Goal: Information Seeking & Learning: Learn about a topic

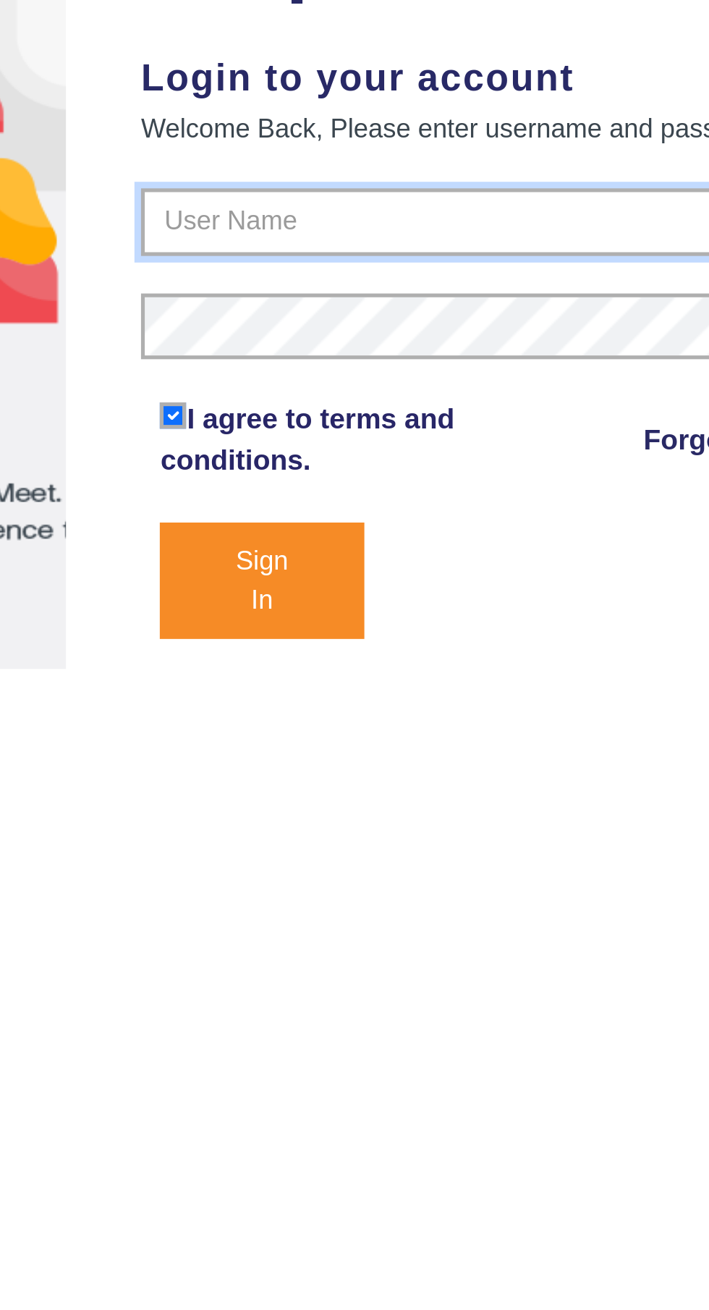
click at [419, 263] on input "text" at bounding box center [532, 267] width 297 height 26
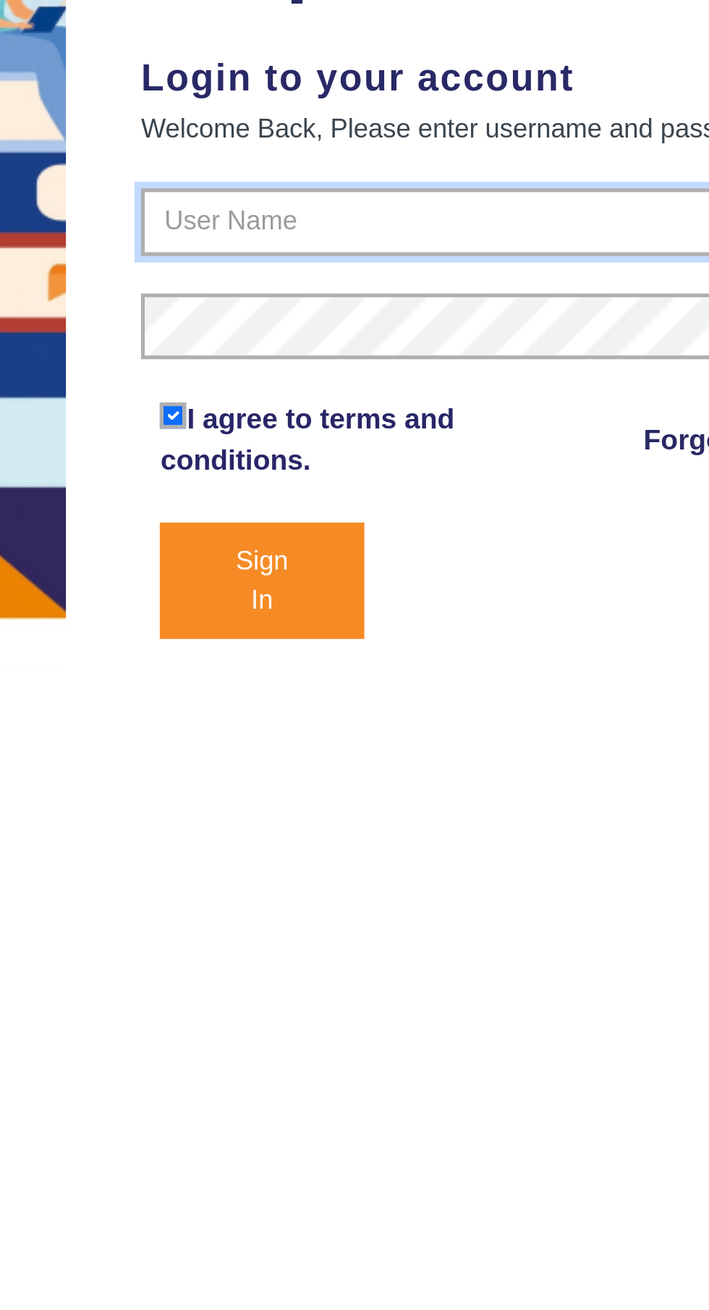
type input "9928895959"
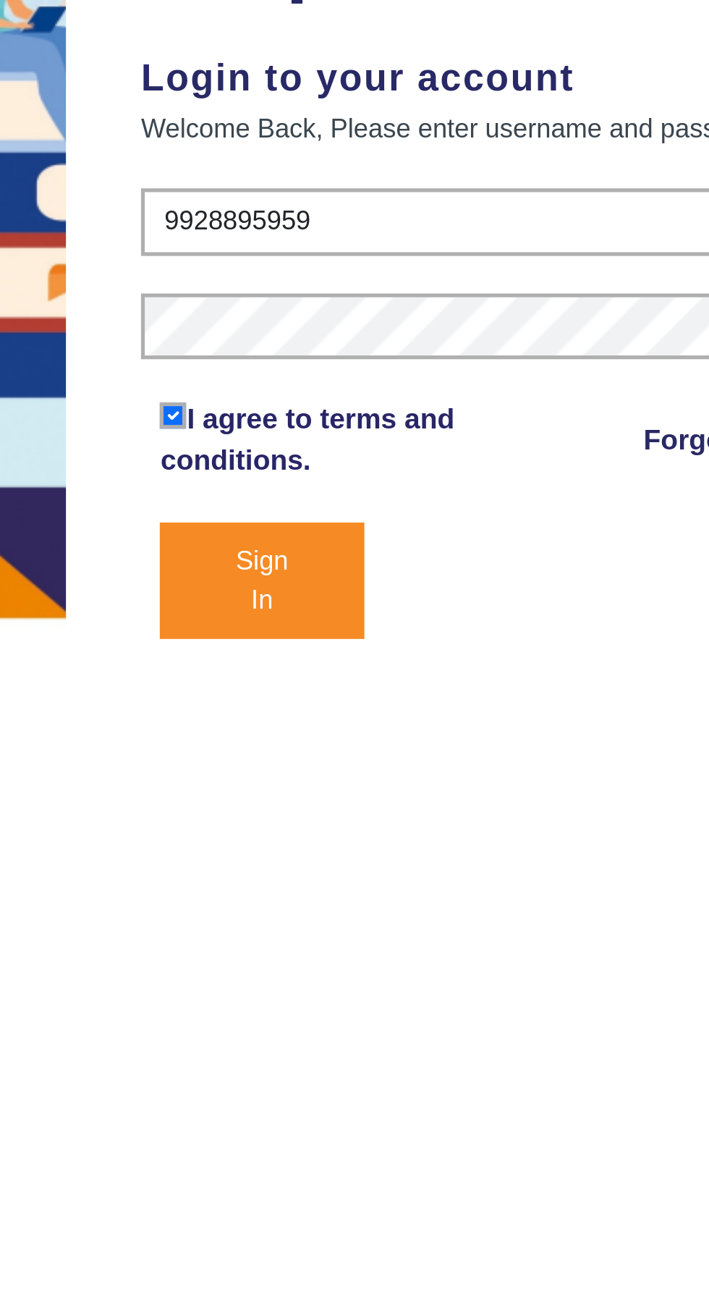
click at [391, 383] on button "Sign In" at bounding box center [430, 405] width 78 height 45
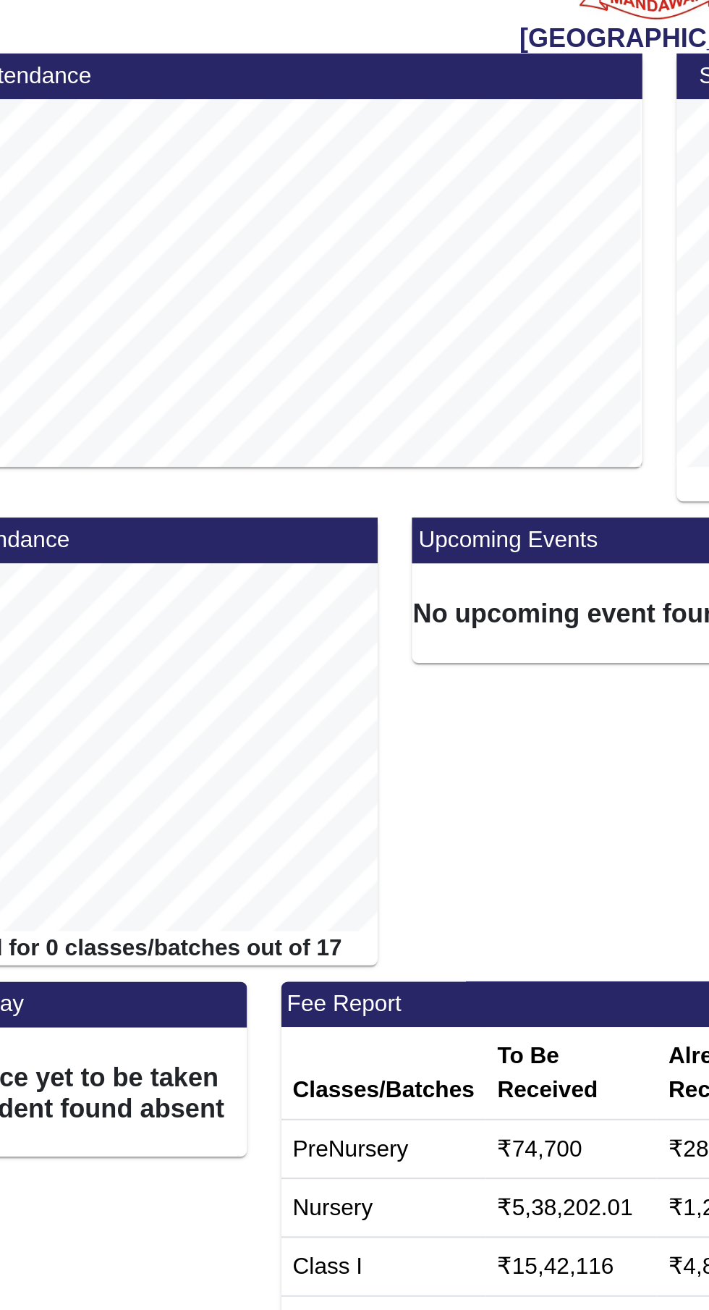
scroll to position [81, 0]
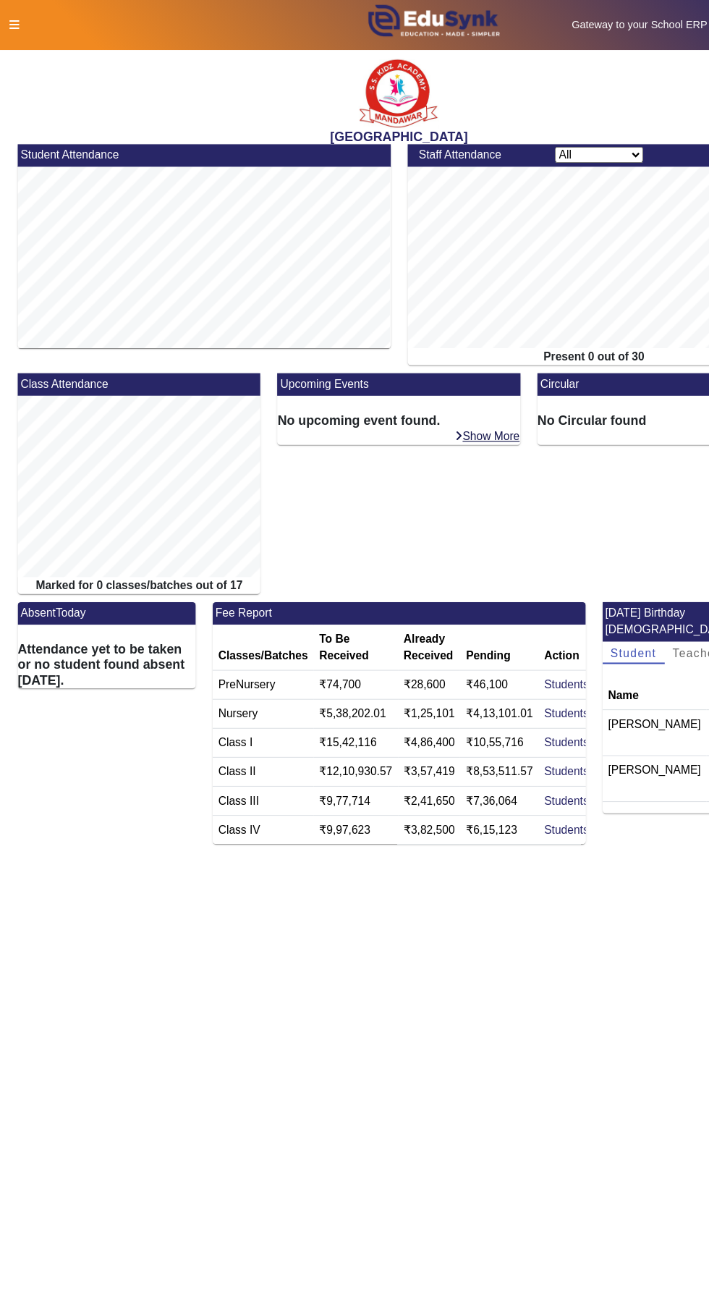
click at [10, 25] on icon at bounding box center [13, 22] width 9 height 10
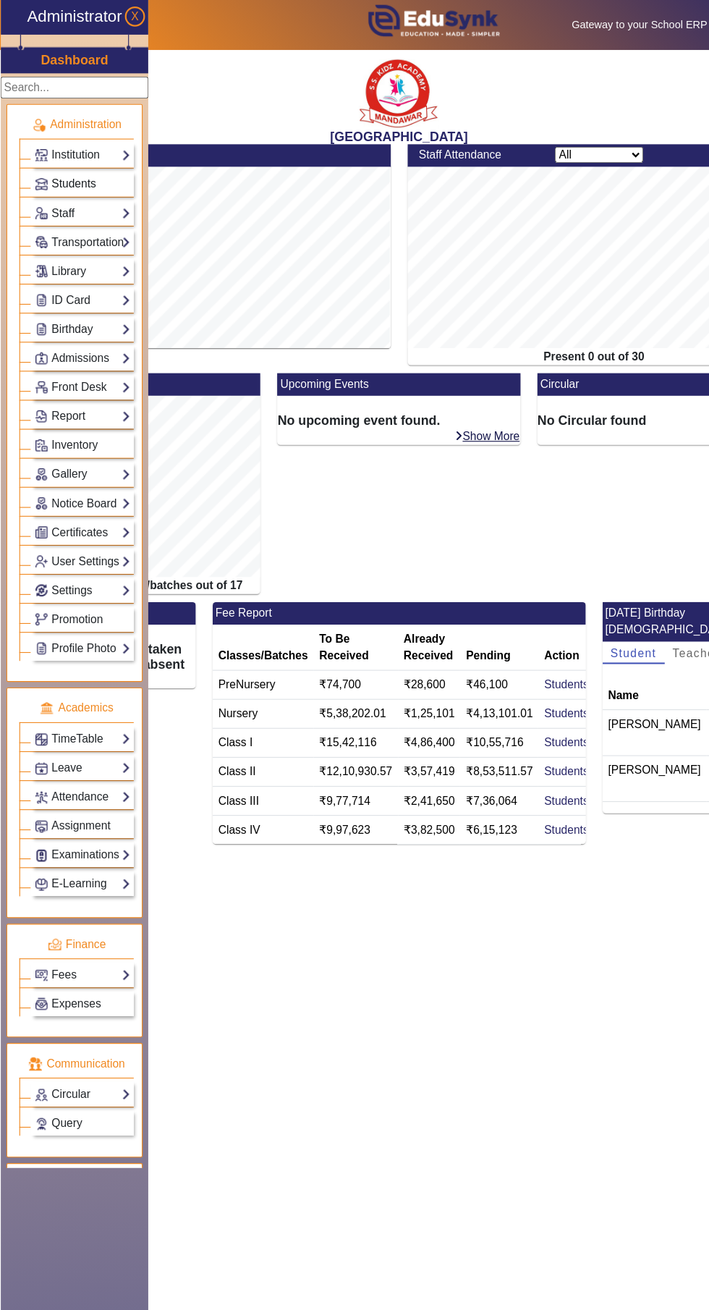
click at [48, 164] on span "Students" at bounding box center [66, 165] width 40 height 12
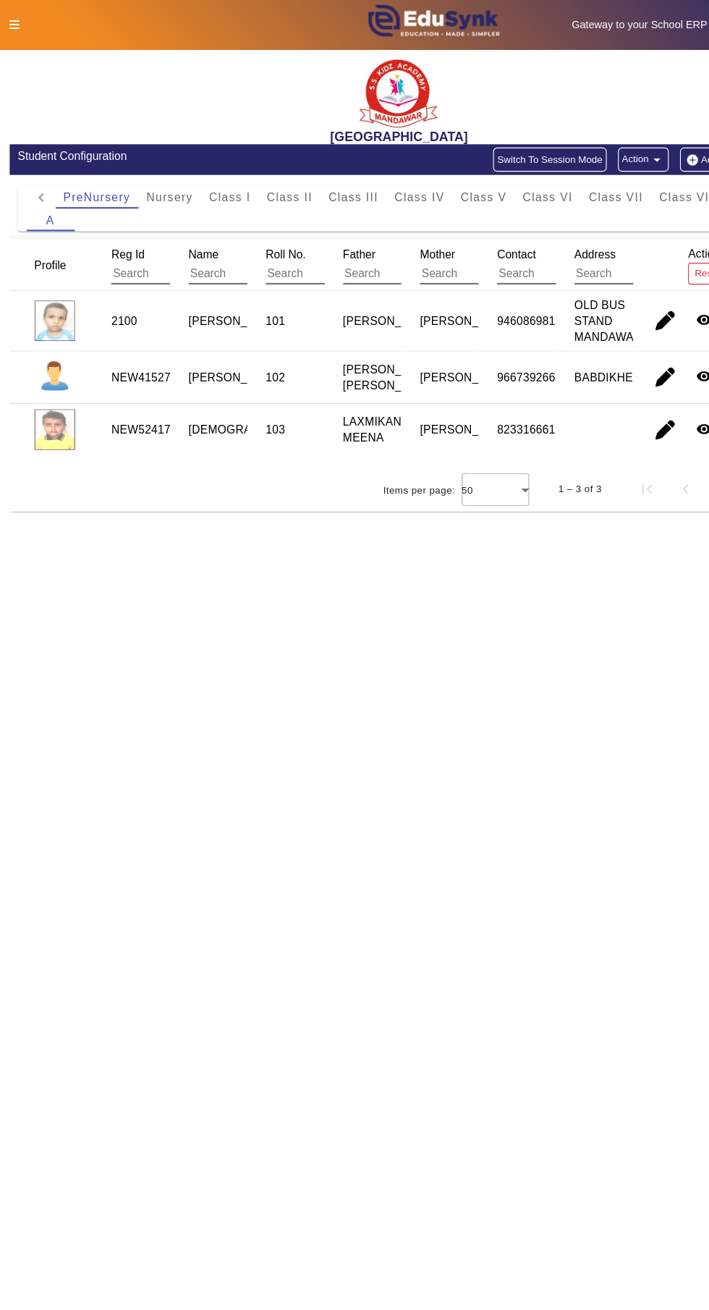
click at [12, 22] on icon at bounding box center [13, 22] width 9 height 10
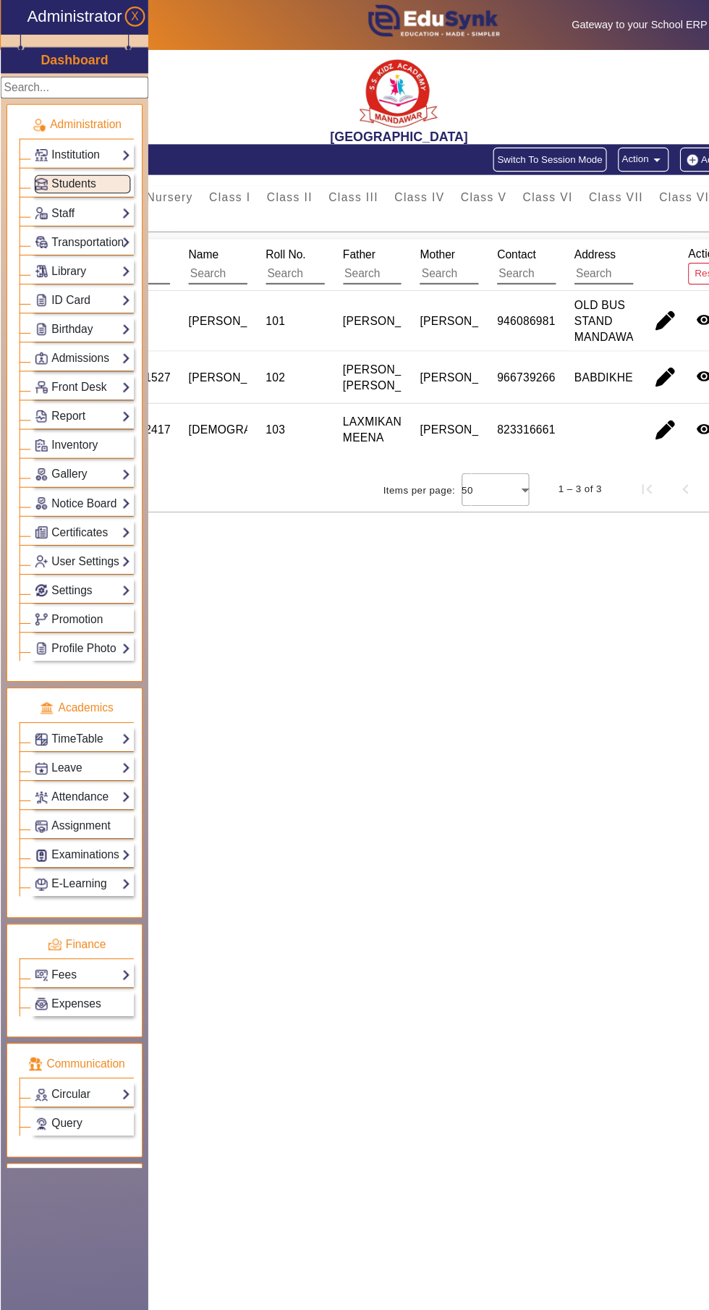
click at [36, 879] on link "Fees" at bounding box center [74, 875] width 86 height 17
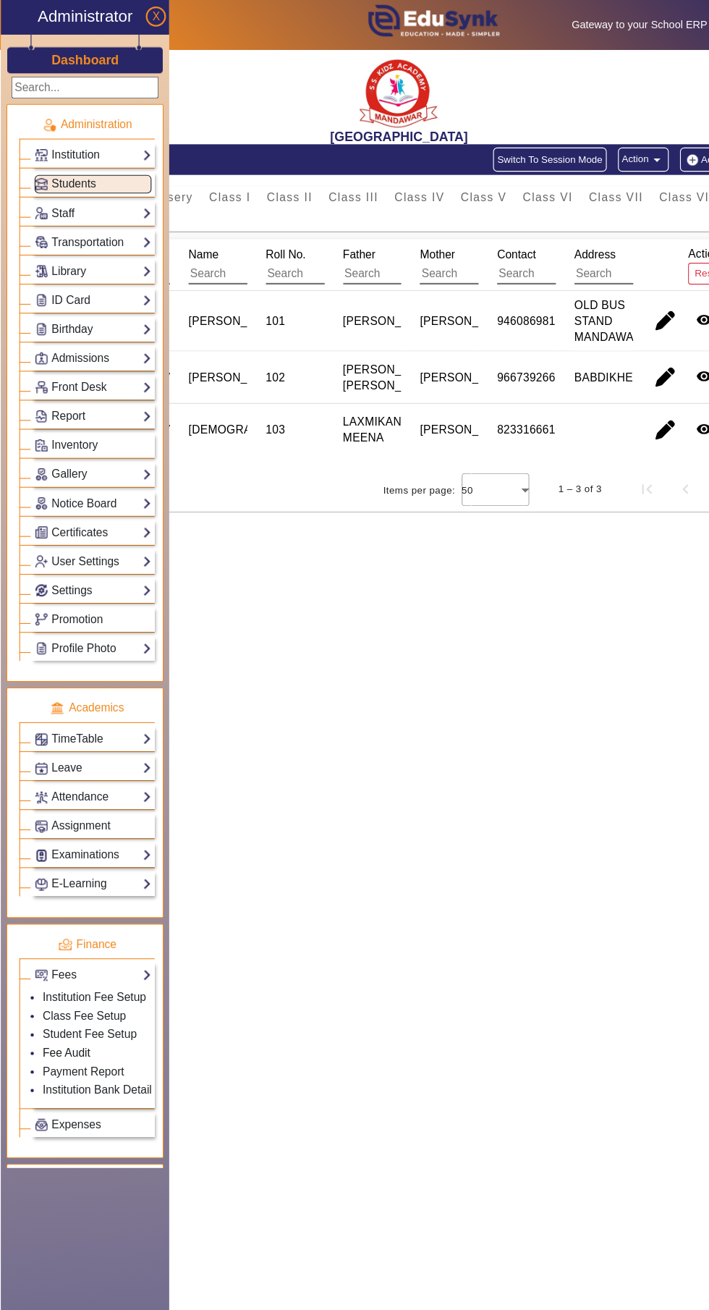
click at [41, 951] on link "Fee Audit" at bounding box center [59, 946] width 43 height 12
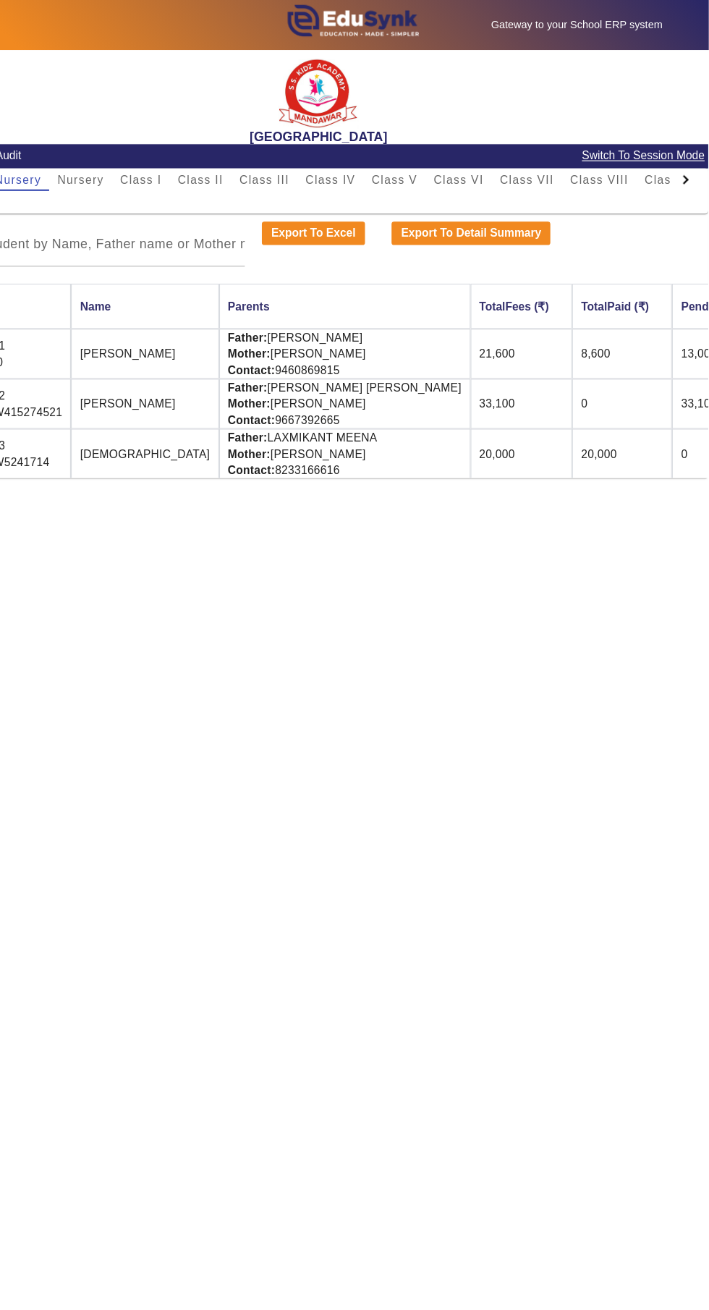
click at [651, 145] on span "Switch To Session Mode" at bounding box center [649, 140] width 111 height 17
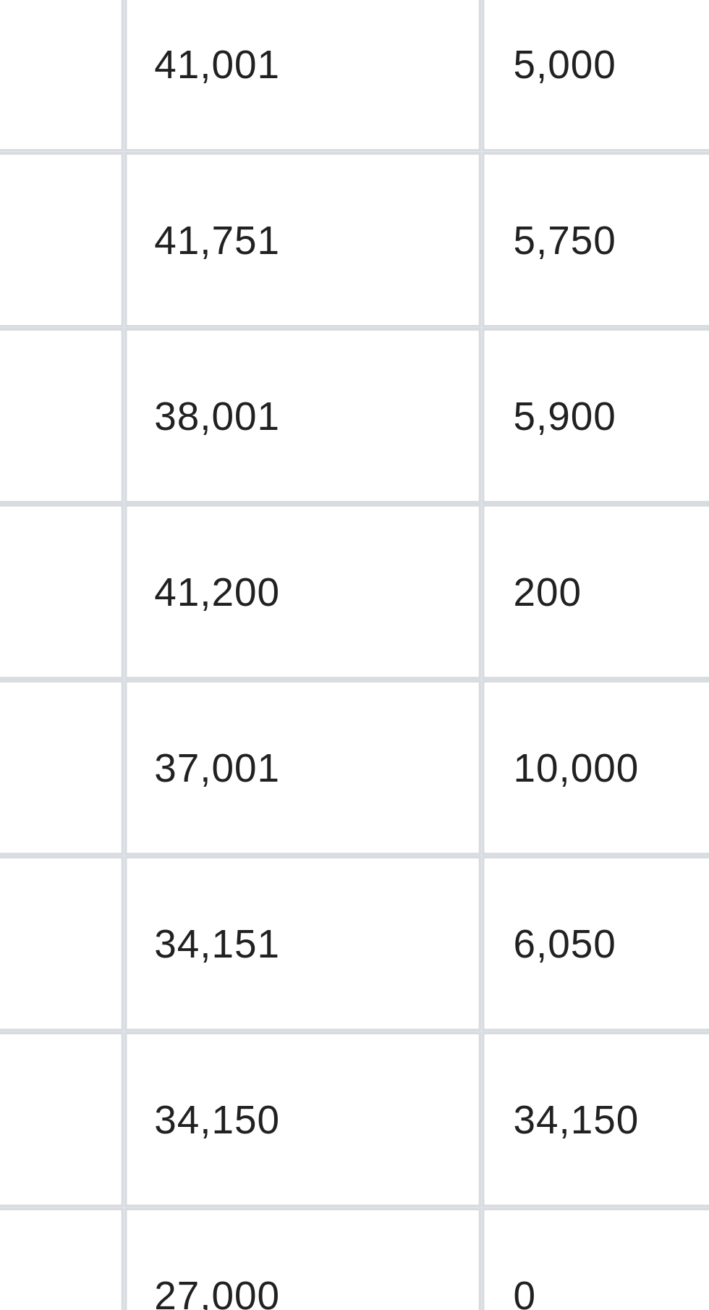
scroll to position [97, 0]
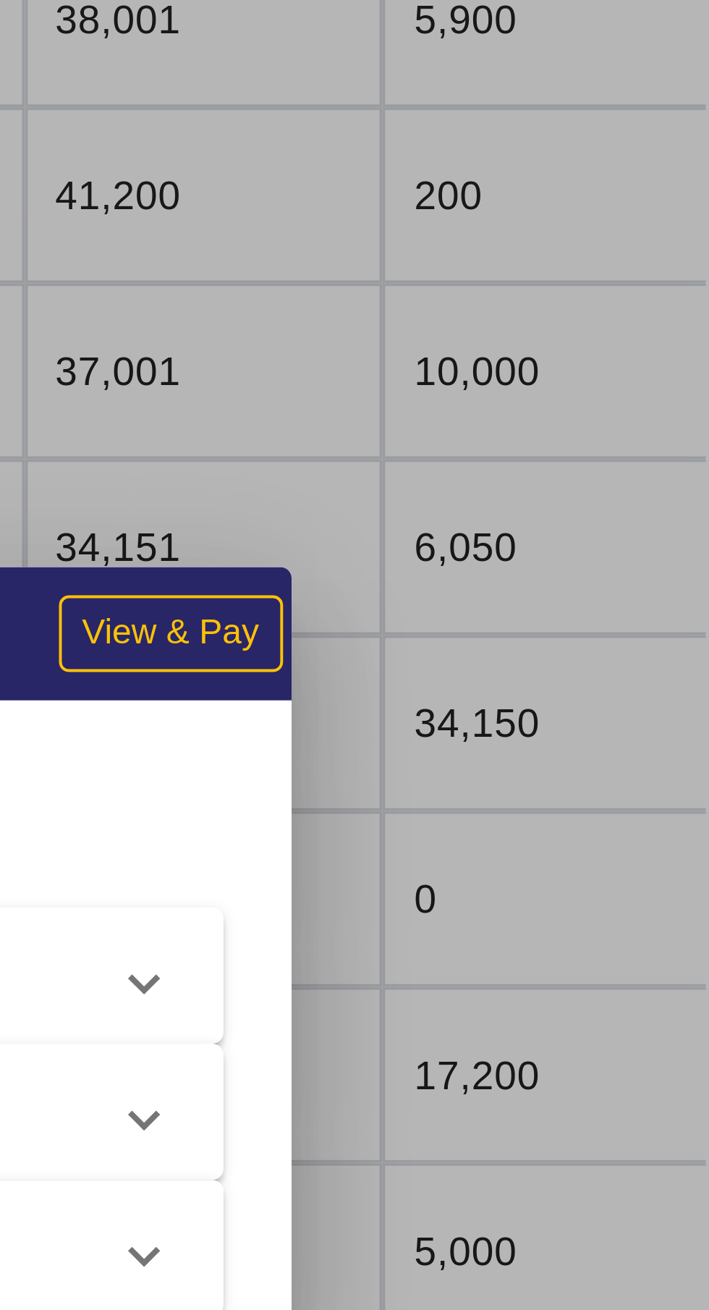
scroll to position [0, 0]
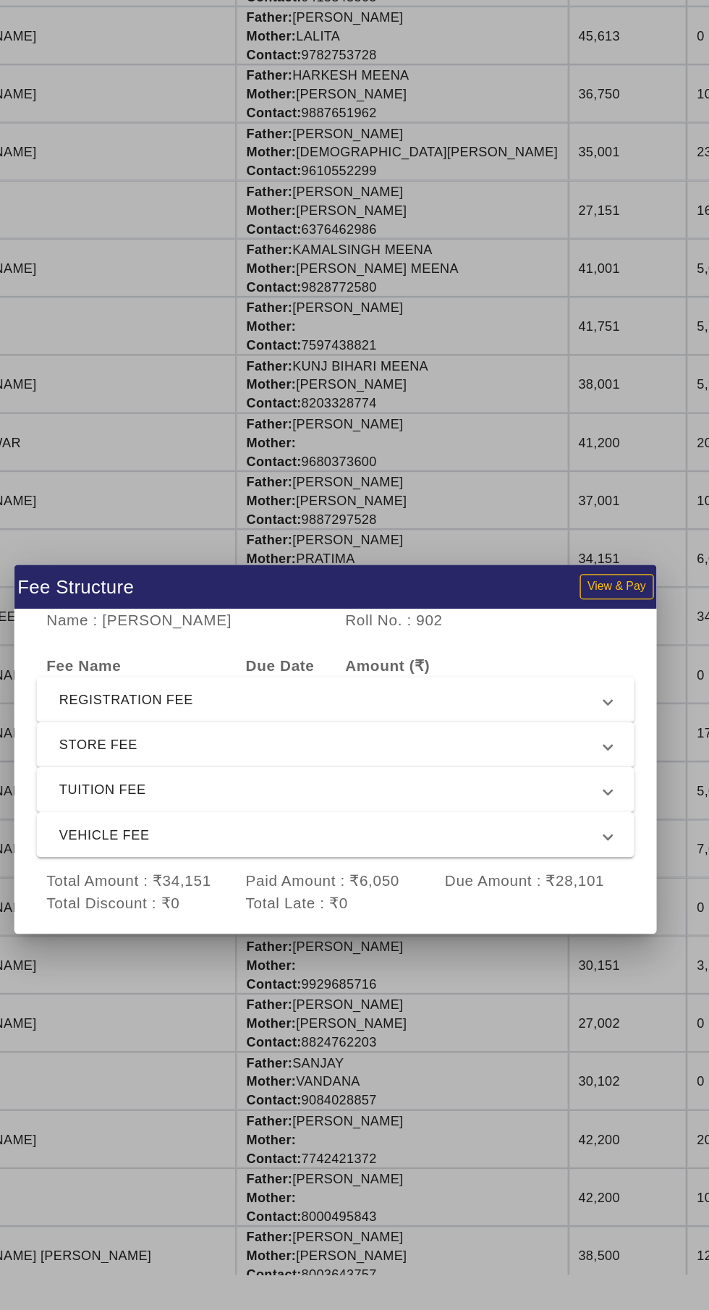
click at [172, 730] on span "VEHICLE FEE" at bounding box center [351, 720] width 421 height 17
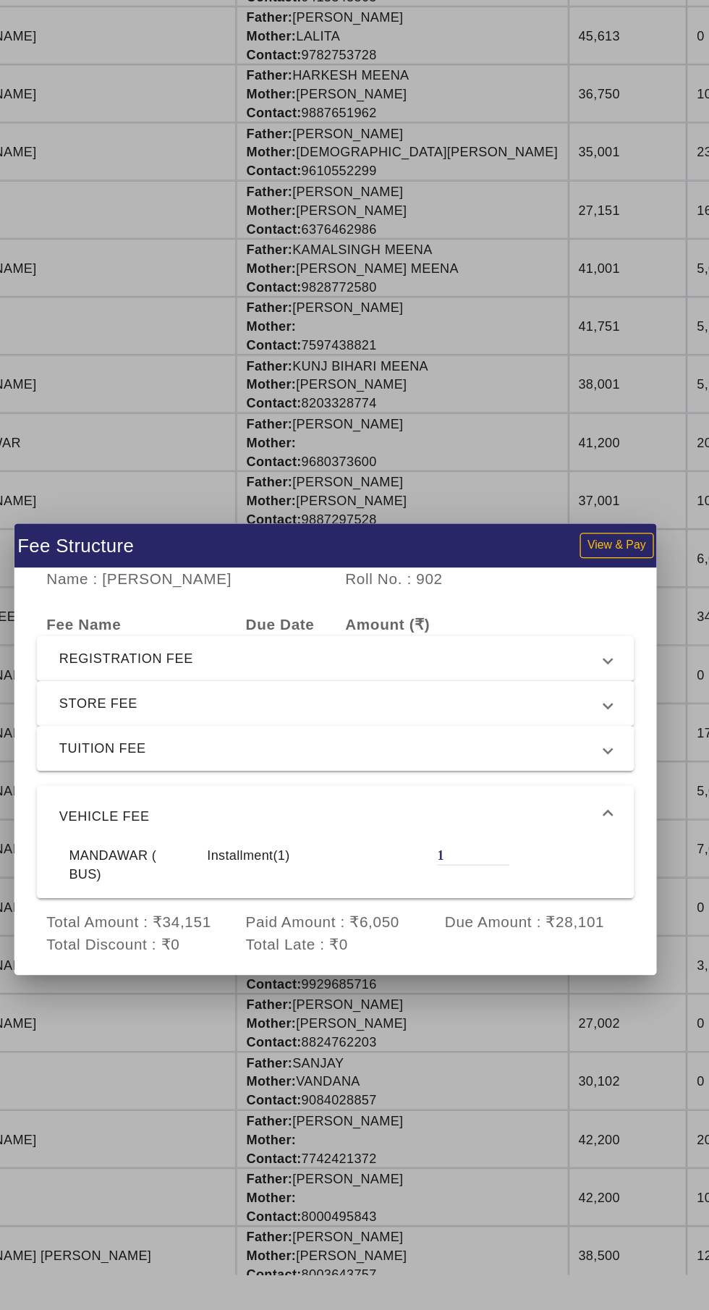
click at [164, 663] on span "TUITION FEE" at bounding box center [351, 654] width 421 height 17
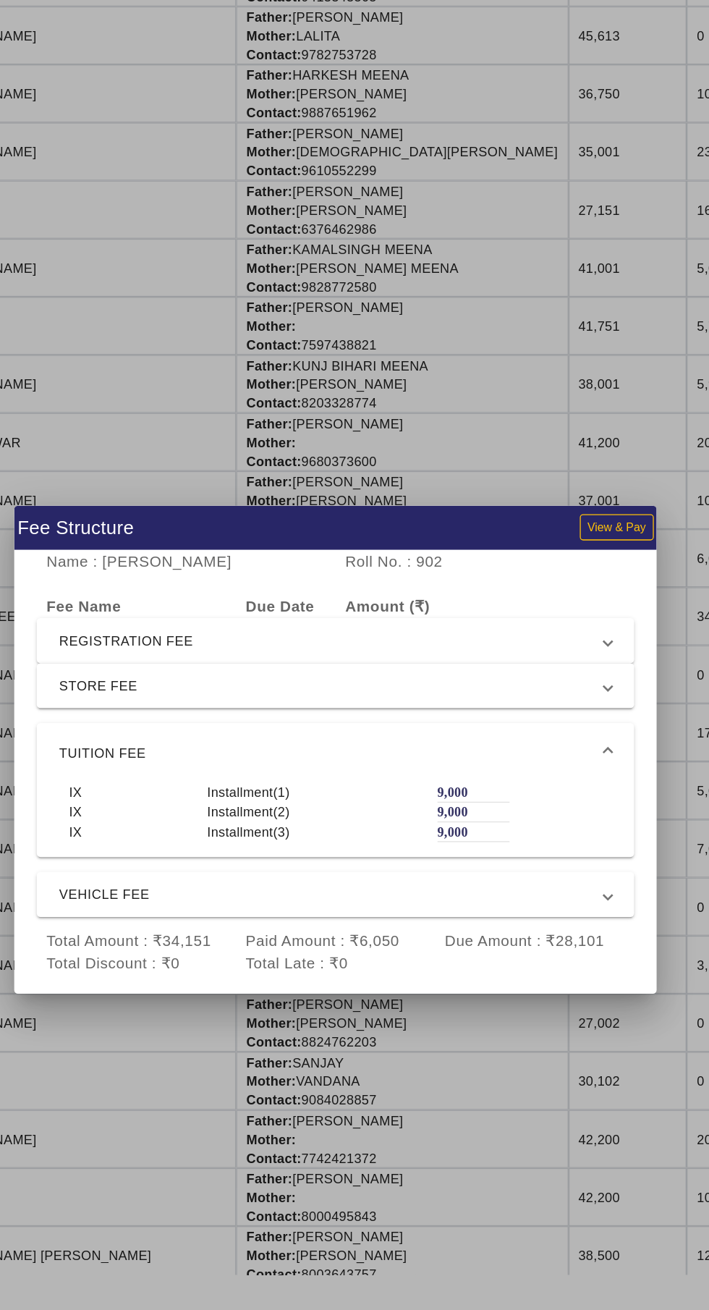
click at [159, 615] on span "STORE FEE" at bounding box center [351, 605] width 421 height 17
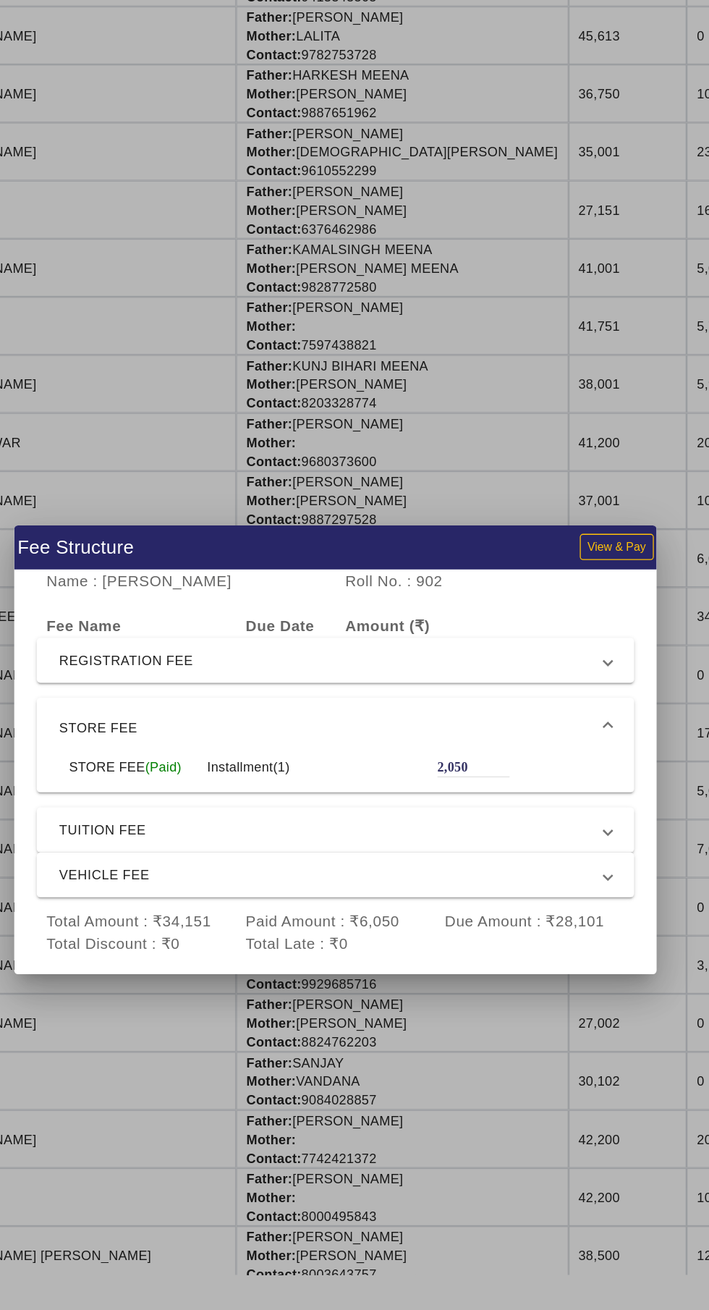
click at [152, 595] on span "REGISTRATION FEE" at bounding box center [351, 586] width 421 height 17
